Goal: Download file/media

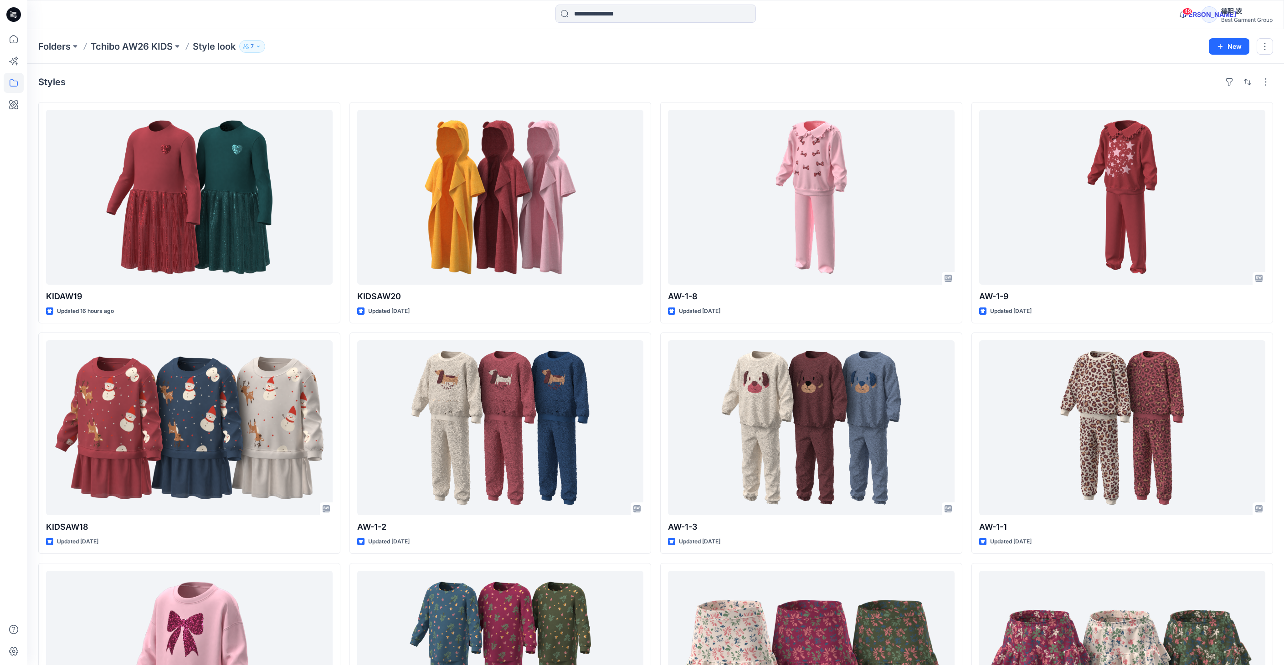
scroll to position [2544, 0]
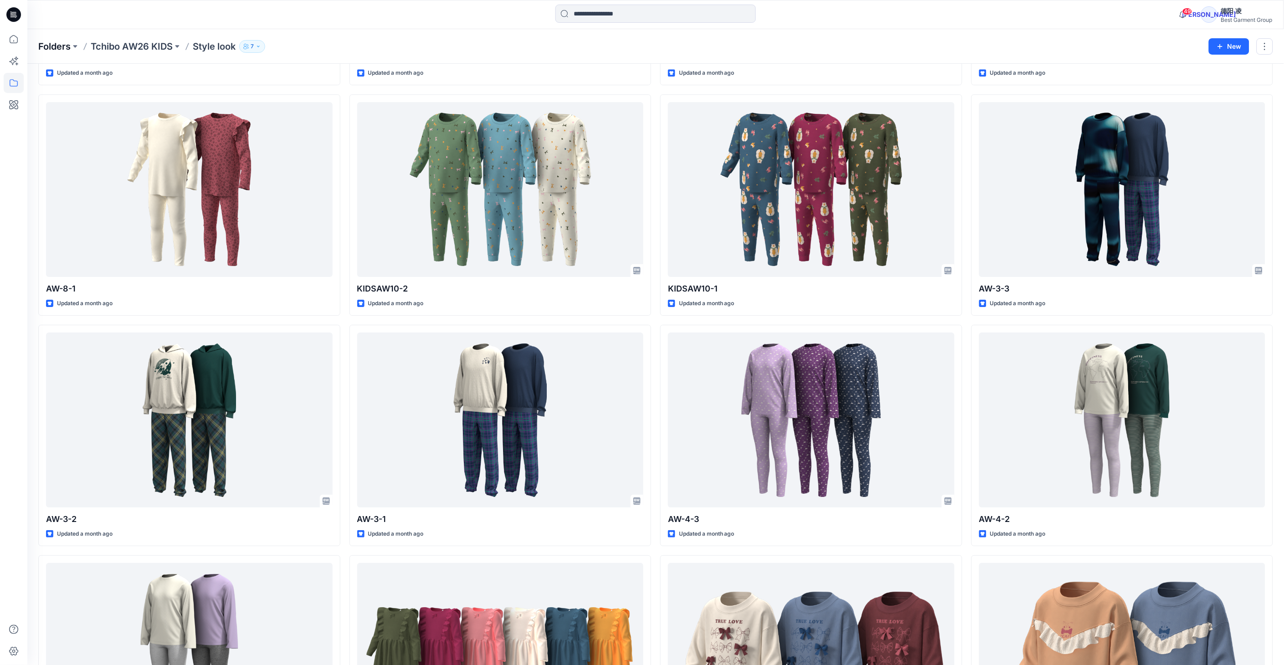
click at [54, 49] on p "Folders" at bounding box center [54, 46] width 32 height 13
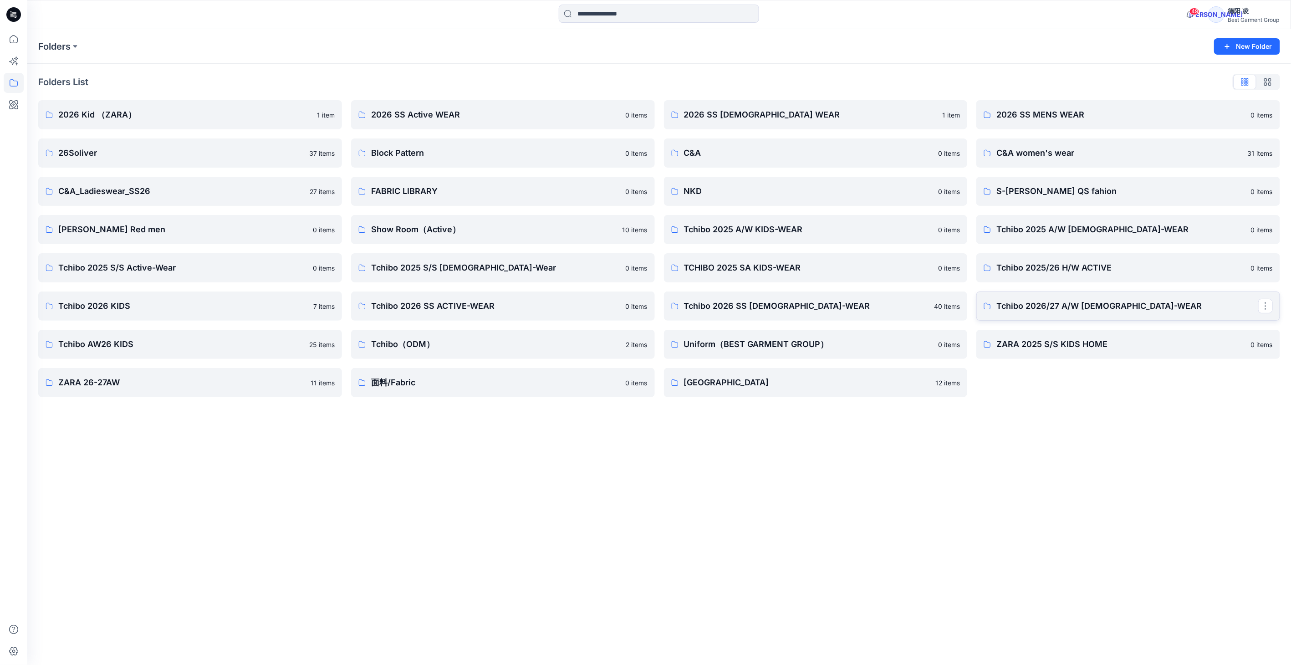
click at [1049, 309] on p "Tchibo 2026/27 A/W [DEMOGRAPHIC_DATA]-WEAR" at bounding box center [1128, 306] width 262 height 13
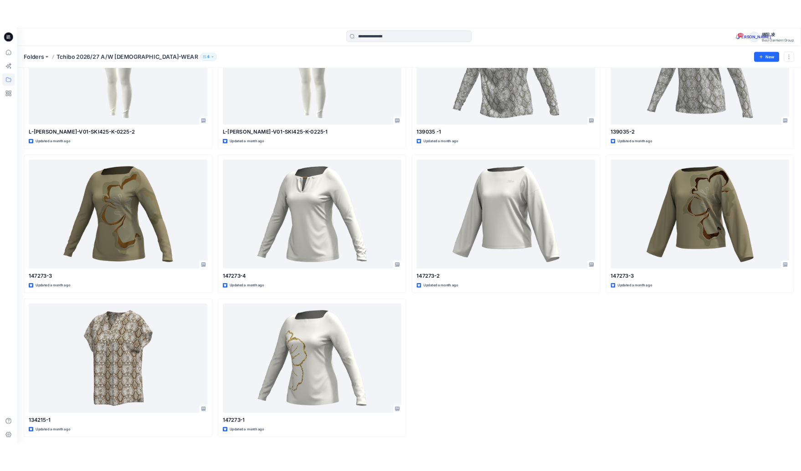
scroll to position [1372, 0]
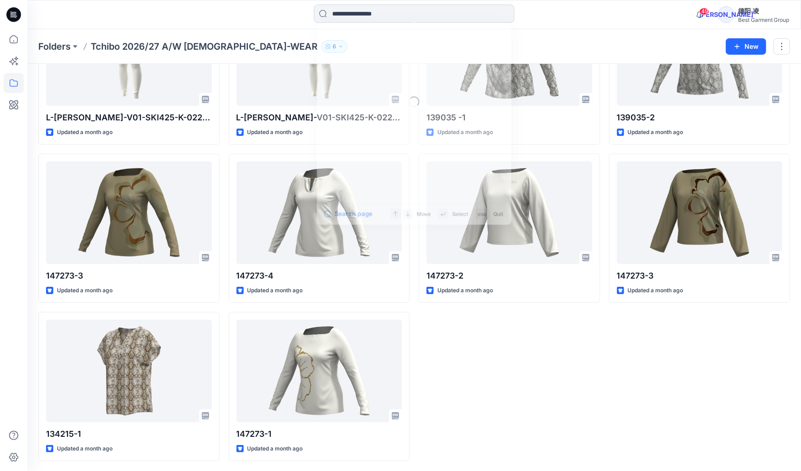
click at [383, 17] on input at bounding box center [414, 14] width 200 height 18
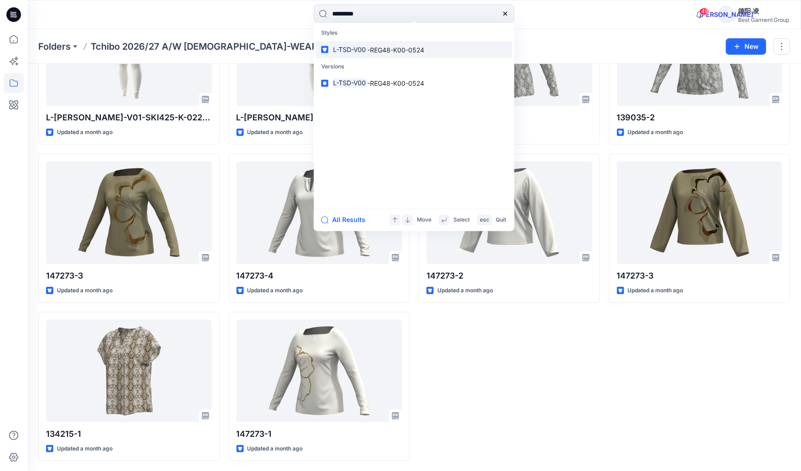
type input "*********"
click at [398, 47] on span "-REG48-K00-0524" at bounding box center [395, 50] width 57 height 8
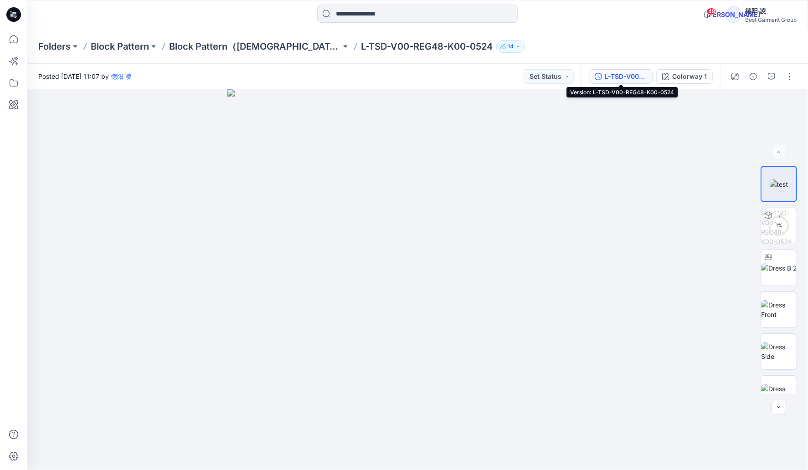
click at [622, 73] on div "L-TSD-V00-REG48-K00-0524" at bounding box center [625, 77] width 42 height 10
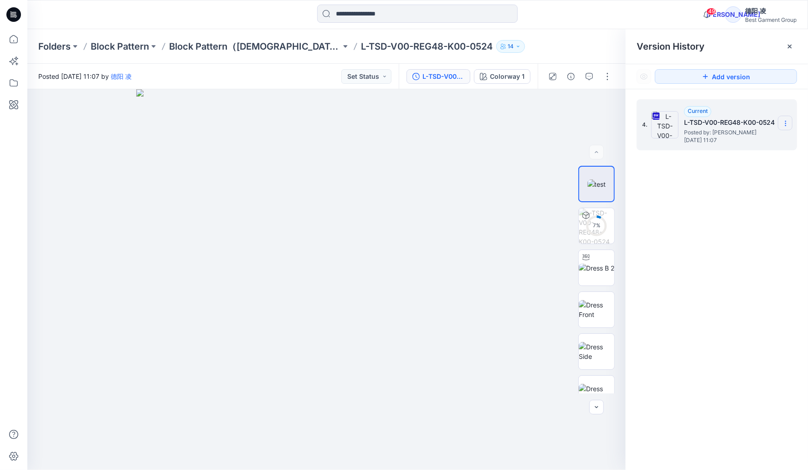
click at [782, 124] on icon at bounding box center [785, 123] width 7 height 7
click at [739, 142] on span "Download Source BW File" at bounding box center [739, 141] width 76 height 11
